Goal: Information Seeking & Learning: Find specific fact

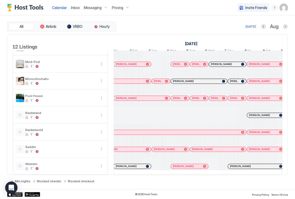
click at [134, 164] on div "[PERSON_NAME]" at bounding box center [130, 165] width 28 height 3
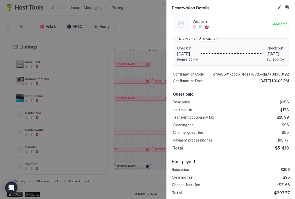
click at [219, 192] on span "$397.77" at bounding box center [283, 192] width 16 height 5
copy span "397.77"
drag, startPoint x: 164, startPoint y: 1, endPoint x: 158, endPoint y: 22, distance: 21.9
click at [164, 1] on button "Close" at bounding box center [163, 3] width 6 height 6
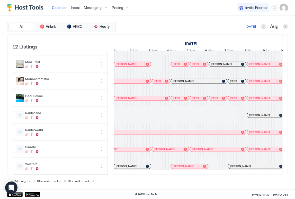
click at [0, 0] on div at bounding box center [0, 0] width 0 height 0
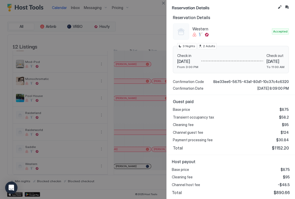
click at [219, 193] on span "$890.66" at bounding box center [282, 192] width 16 height 5
copy span "890.66"
click at [160, 4] on button "Close" at bounding box center [163, 3] width 6 height 6
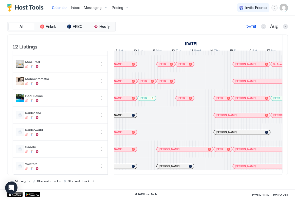
click at [171, 164] on div "[PERSON_NAME]" at bounding box center [175, 166] width 37 height 5
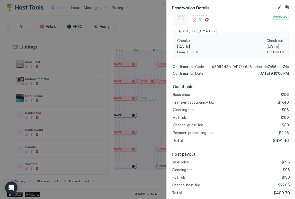
click at [219, 194] on span "$409.70" at bounding box center [282, 192] width 16 height 5
copy span "409.70"
drag, startPoint x: 165, startPoint y: 3, endPoint x: 165, endPoint y: 10, distance: 6.7
click at [165, 3] on button "Close" at bounding box center [163, 3] width 6 height 6
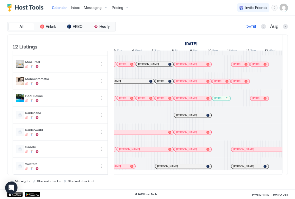
scroll to position [0, 174]
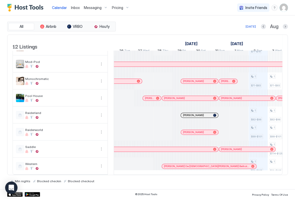
click at [0, 0] on div at bounding box center [0, 0] width 0 height 0
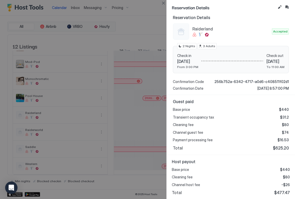
click at [219, 191] on span "$477.47" at bounding box center [283, 192] width 16 height 5
copy span "477.47"
drag, startPoint x: 163, startPoint y: 4, endPoint x: 161, endPoint y: 6, distance: 2.7
click at [163, 4] on button "Close" at bounding box center [163, 3] width 6 height 6
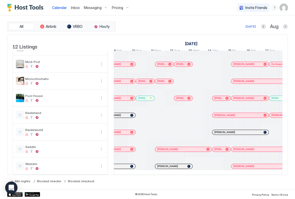
click at [0, 0] on div at bounding box center [0, 0] width 0 height 0
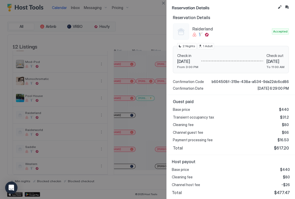
click at [219, 193] on span "$477.47" at bounding box center [283, 192] width 16 height 5
copy span "477.47"
drag, startPoint x: 164, startPoint y: 6, endPoint x: 163, endPoint y: 10, distance: 3.9
click at [164, 6] on button "Close" at bounding box center [163, 3] width 6 height 6
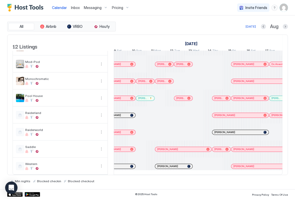
click at [219, 130] on div at bounding box center [229, 132] width 4 height 4
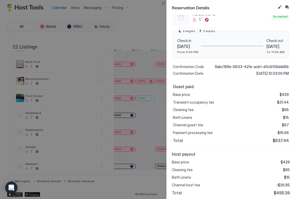
click at [219, 196] on div "Host payout Base price $429 Cleaning fee $95 Bath Linens $15 Channel host fee -…" at bounding box center [231, 173] width 129 height 52
click at [219, 192] on span "$495.39" at bounding box center [282, 192] width 16 height 5
copy span "495.39"
click at [164, 2] on button "Close" at bounding box center [163, 3] width 6 height 6
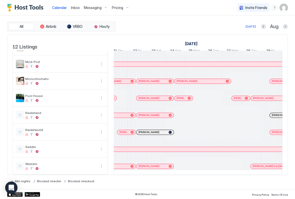
click at [155, 130] on div at bounding box center [155, 132] width 4 height 4
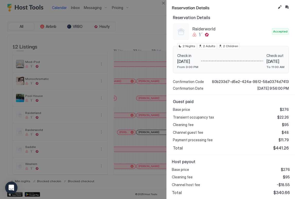
click at [219, 193] on span "$340.66" at bounding box center [282, 192] width 16 height 5
copy span "340.66"
click at [167, 4] on div "Reservation Details" at bounding box center [231, 7] width 129 height 15
click at [165, 4] on button "Close" at bounding box center [163, 3] width 6 height 6
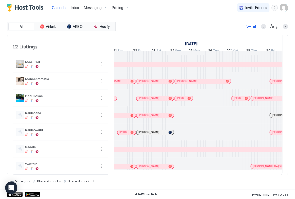
drag, startPoint x: 197, startPoint y: 176, endPoint x: 212, endPoint y: 176, distance: 14.9
click at [212, 176] on div "Min nights Blocked checkin Blocked checkout" at bounding box center [147, 179] width 281 height 8
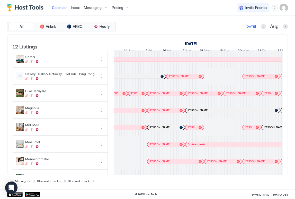
drag, startPoint x: 175, startPoint y: 175, endPoint x: 165, endPoint y: 174, distance: 9.5
click at [165, 174] on div "All Airbnb VRBO Houfy [DATE] [DATE] Listings [DATE] [DATE] [DATE] 29 Tue 30 Wed…" at bounding box center [147, 102] width 281 height 161
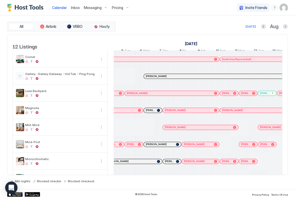
click at [181, 78] on div at bounding box center [182, 76] width 4 height 4
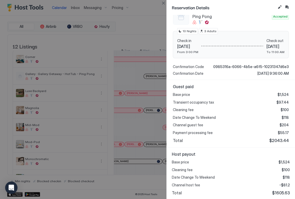
click at [219, 190] on span "$1605.63" at bounding box center [282, 192] width 18 height 5
copy span "1605.63"
drag, startPoint x: 165, startPoint y: 3, endPoint x: 169, endPoint y: 42, distance: 39.4
click at [165, 3] on button "Close" at bounding box center [163, 3] width 6 height 6
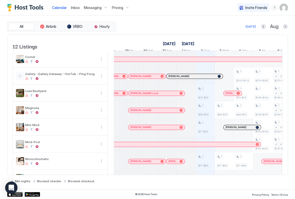
click at [184, 78] on div at bounding box center [184, 76] width 4 height 4
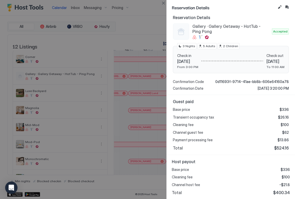
click at [219, 192] on span "$400.34" at bounding box center [282, 192] width 17 height 5
copy span "400.34"
click at [164, 4] on button "Close" at bounding box center [163, 3] width 6 height 6
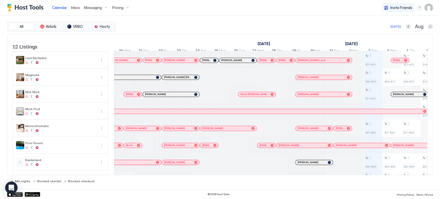
scroll to position [0, 0]
